Goal: Transaction & Acquisition: Purchase product/service

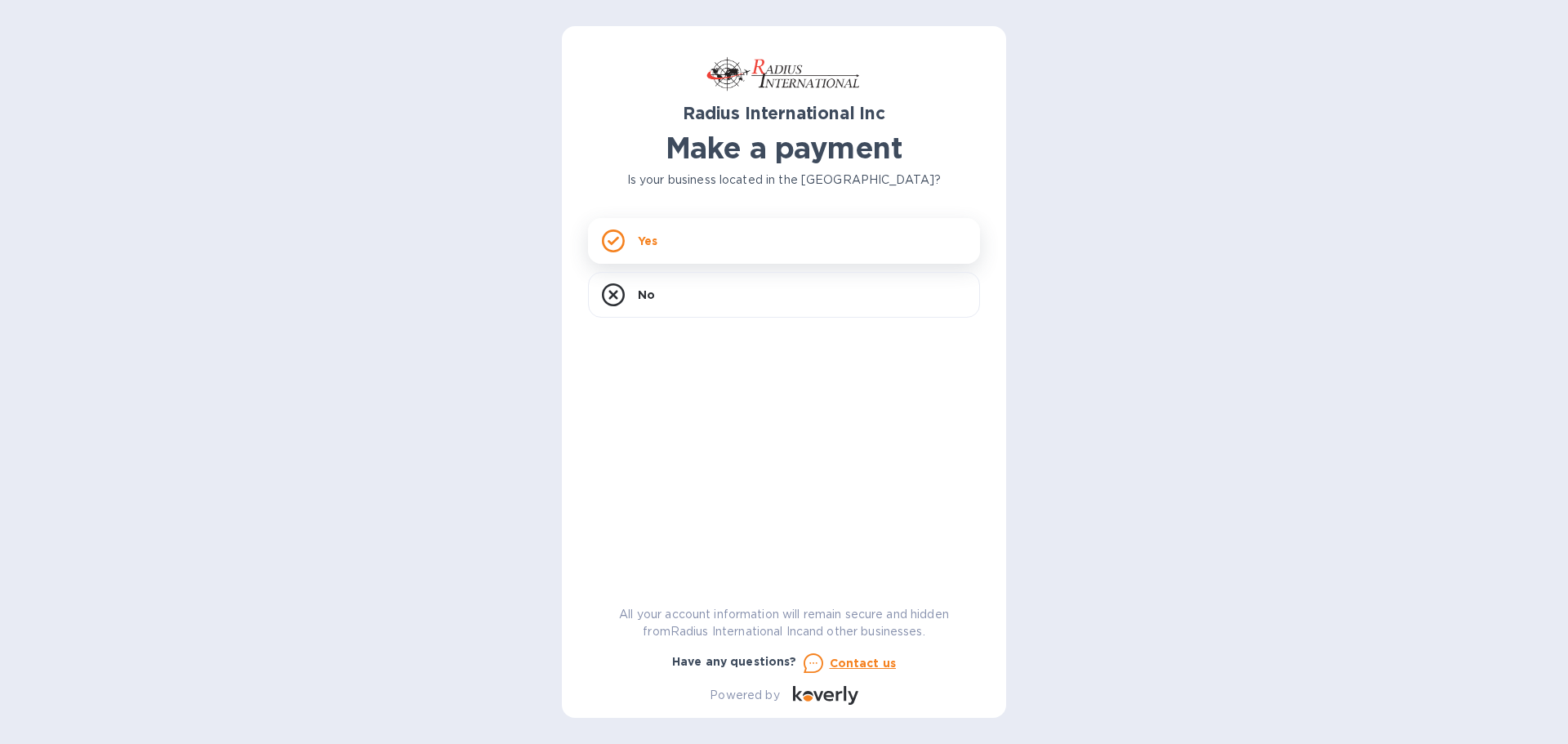
click at [668, 246] on div "Yes" at bounding box center [784, 240] width 392 height 46
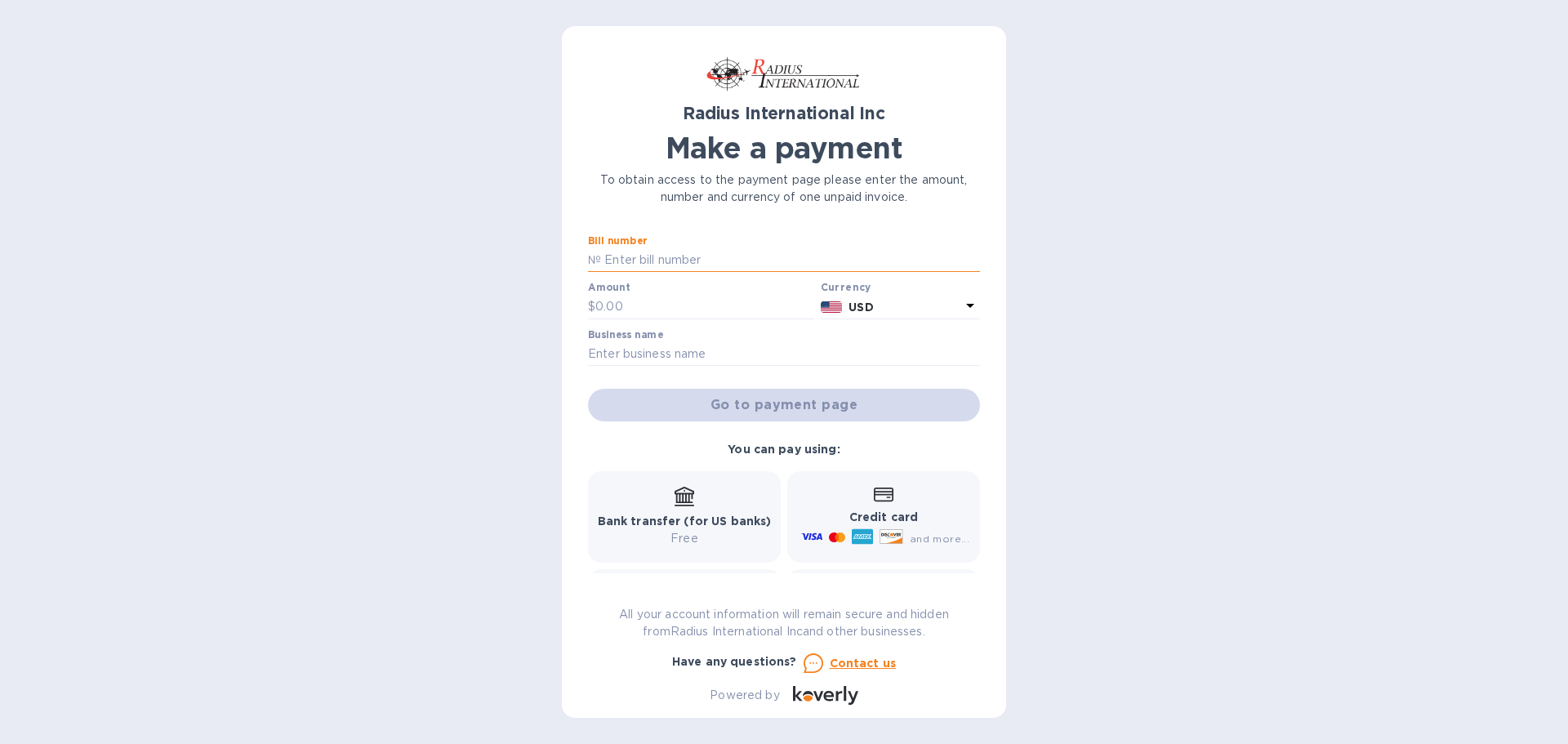
click at [665, 256] on input "text" at bounding box center [790, 260] width 379 height 24
type input "SSI00097029"
type input "9,734.56"
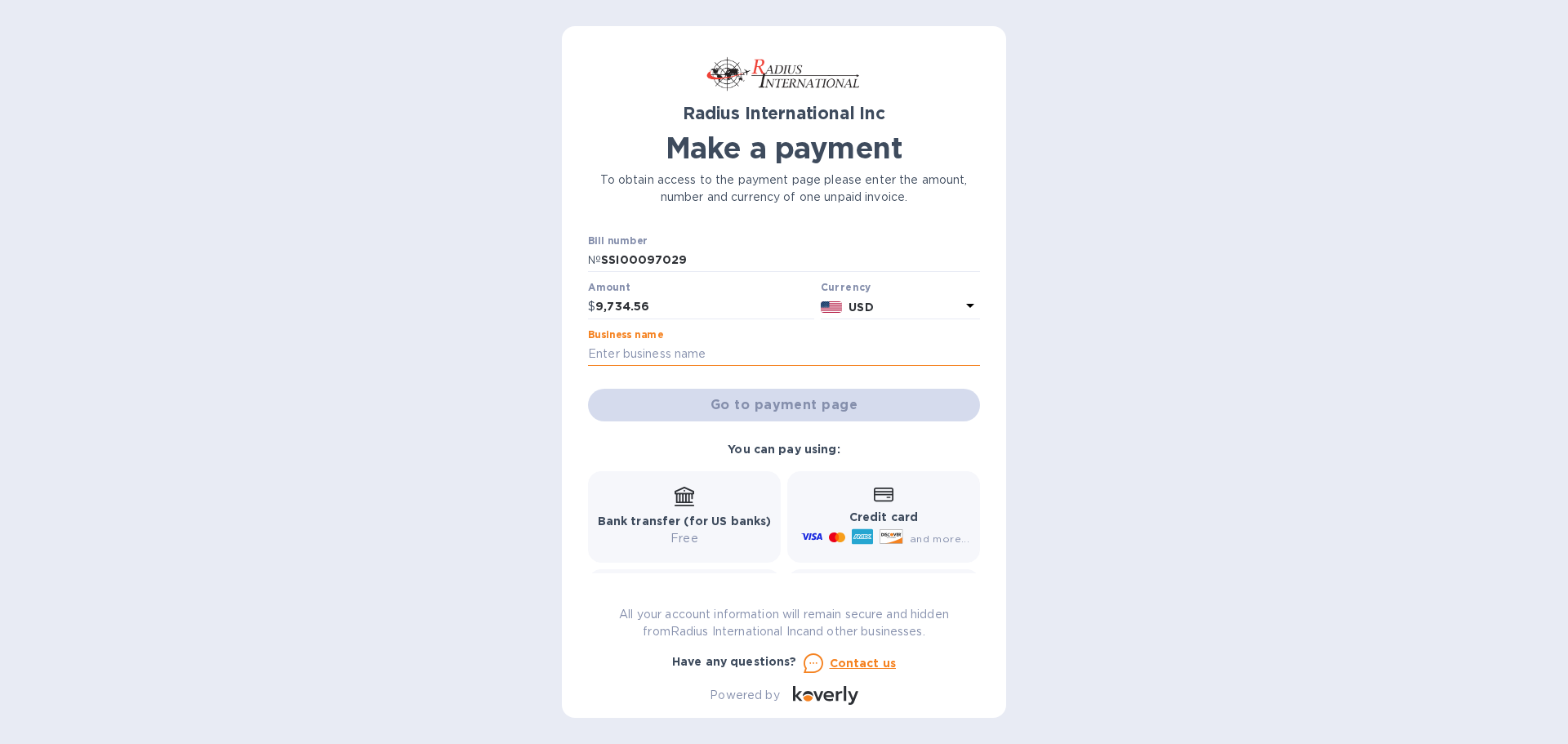
click at [685, 356] on input "text" at bounding box center [784, 354] width 392 height 24
type input "Zim Sailing"
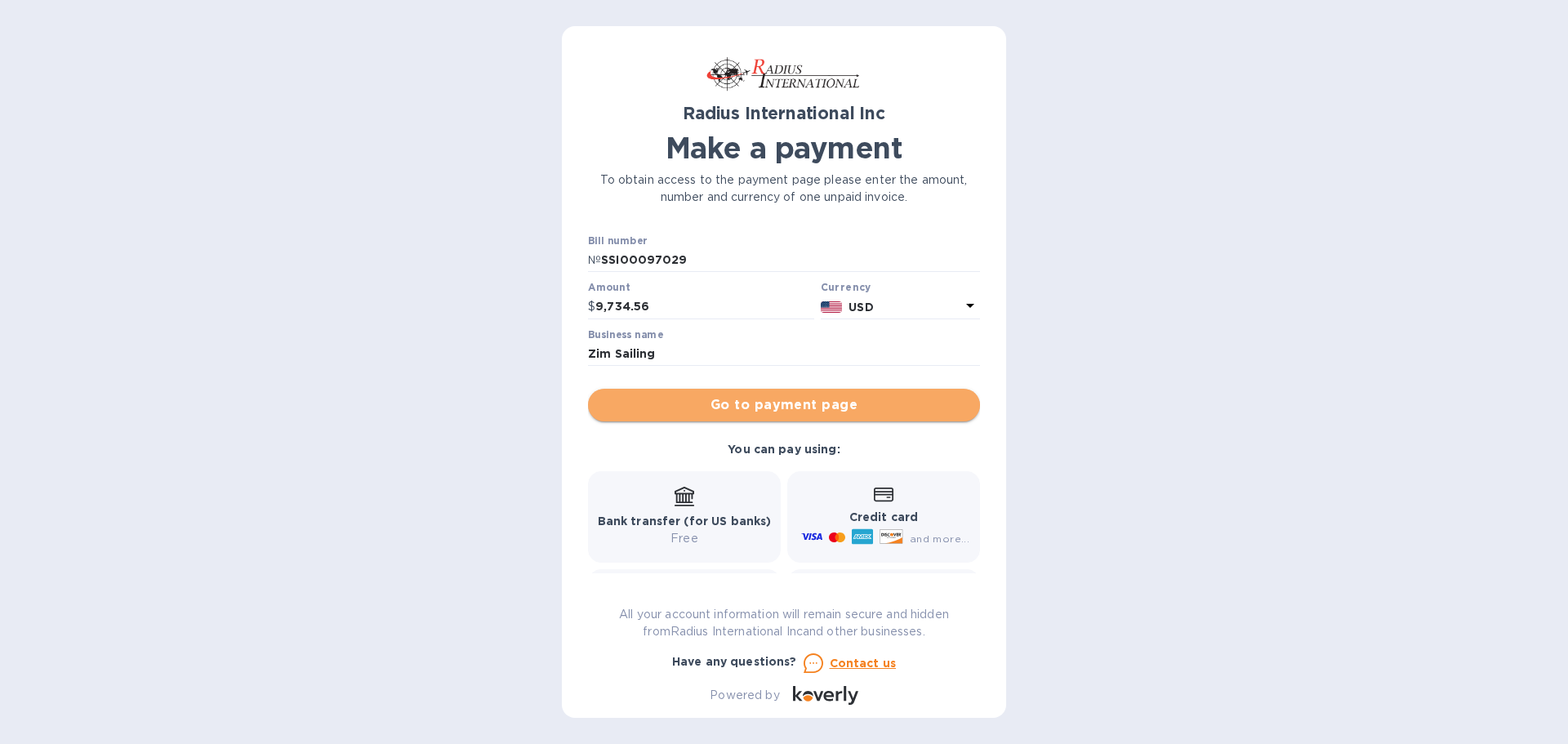
click at [783, 408] on span "Go to payment page" at bounding box center [784, 405] width 365 height 19
